Goal: Find specific page/section

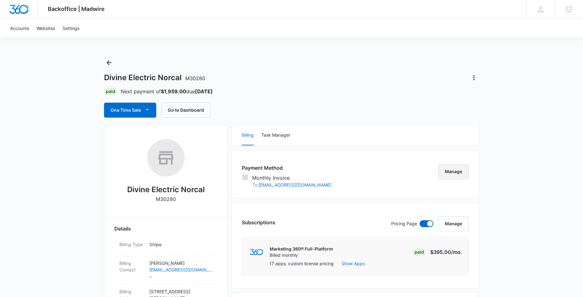
click at [453, 170] on button "Manage" at bounding box center [453, 171] width 30 height 15
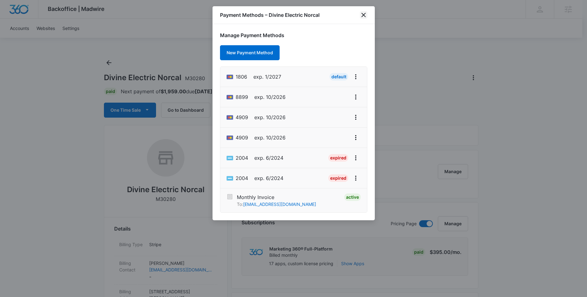
click at [364, 14] on icon "close" at bounding box center [364, 15] width 4 height 4
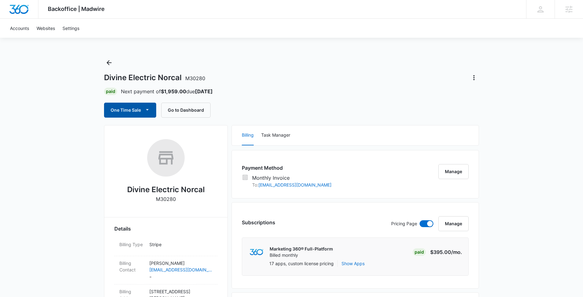
click at [144, 109] on icon "button" at bounding box center [147, 109] width 7 height 7
click at [313, 99] on div "Divine Electric Norcal M30280 Paid Next payment of $1,959.00 due [DATE] One Tim…" at bounding box center [291, 88] width 375 height 60
click at [460, 175] on button "Manage" at bounding box center [453, 171] width 30 height 15
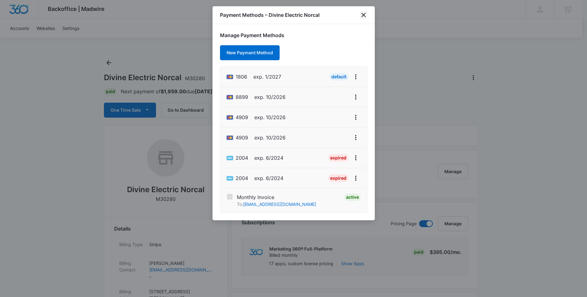
click at [367, 12] on icon "close" at bounding box center [363, 14] width 7 height 7
